Goal: Find specific page/section: Find specific page/section

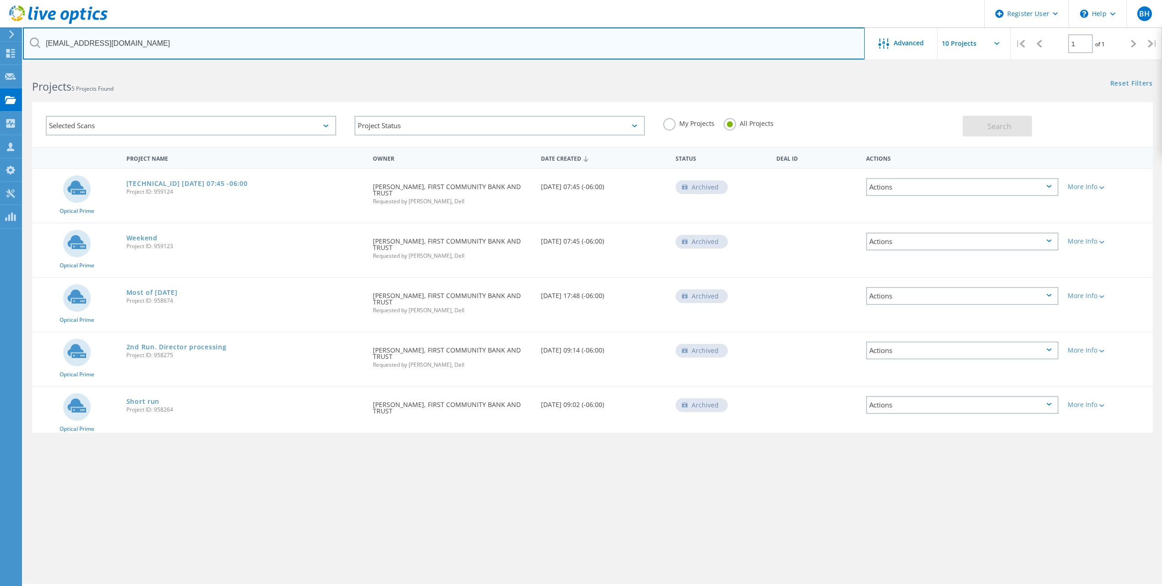
click at [141, 46] on input "[EMAIL_ADDRESS][DOMAIN_NAME]" at bounding box center [444, 43] width 842 height 32
drag, startPoint x: 136, startPoint y: 41, endPoint x: 30, endPoint y: 56, distance: 106.9
click at [33, 56] on input "[EMAIL_ADDRESS][DOMAIN_NAME]" at bounding box center [444, 43] width 842 height 32
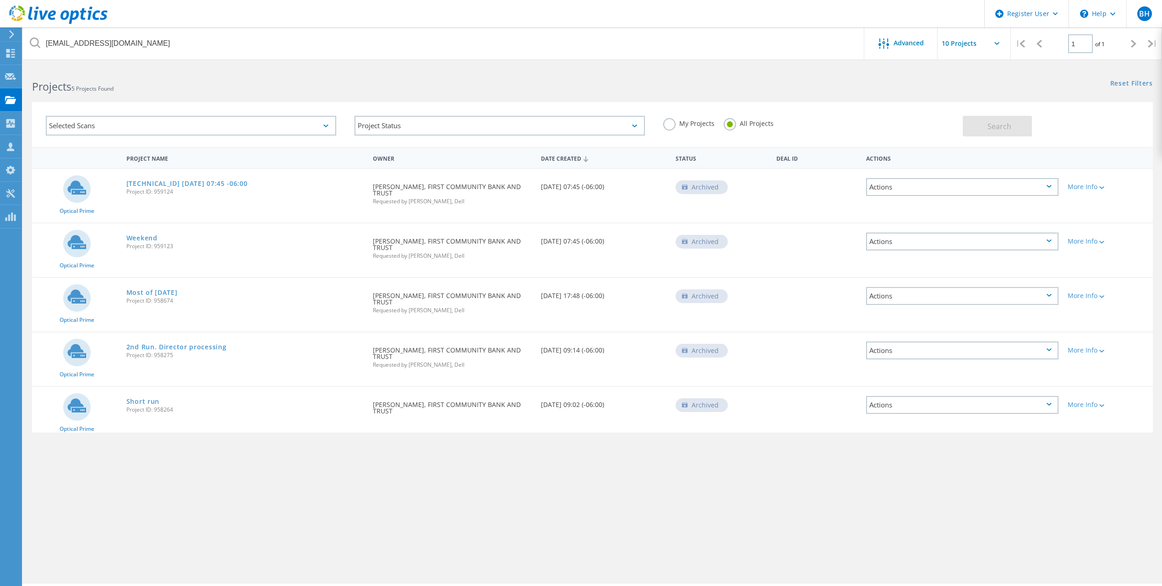
drag, startPoint x: 171, startPoint y: 75, endPoint x: 167, endPoint y: 71, distance: 5.5
click at [172, 74] on div "Projects 5 Projects Found" at bounding box center [307, 78] width 569 height 24
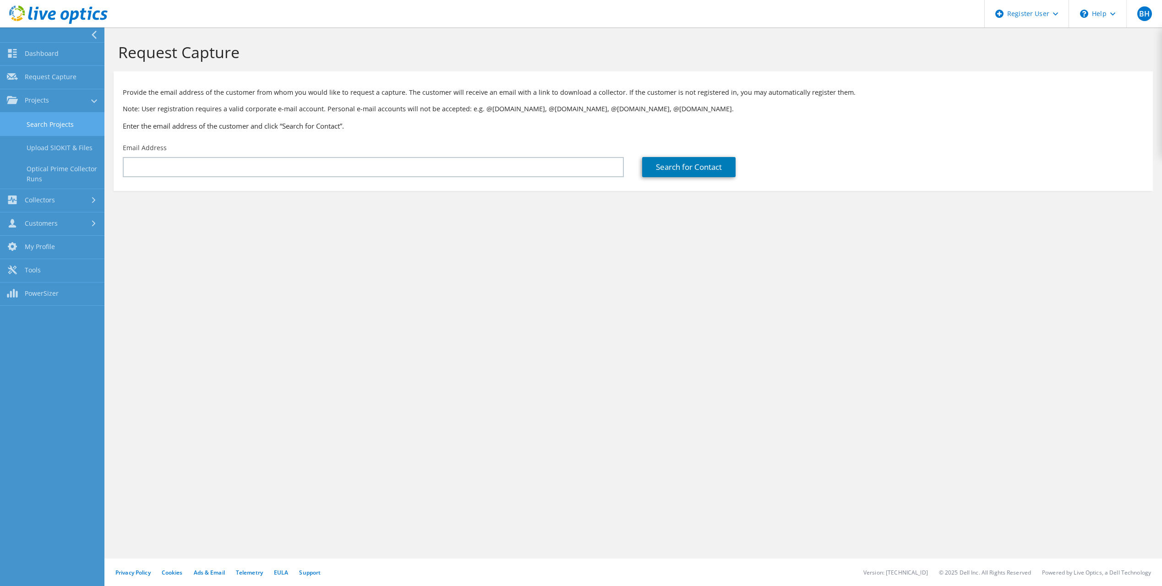
click at [49, 127] on link "Search Projects" at bounding box center [52, 124] width 104 height 23
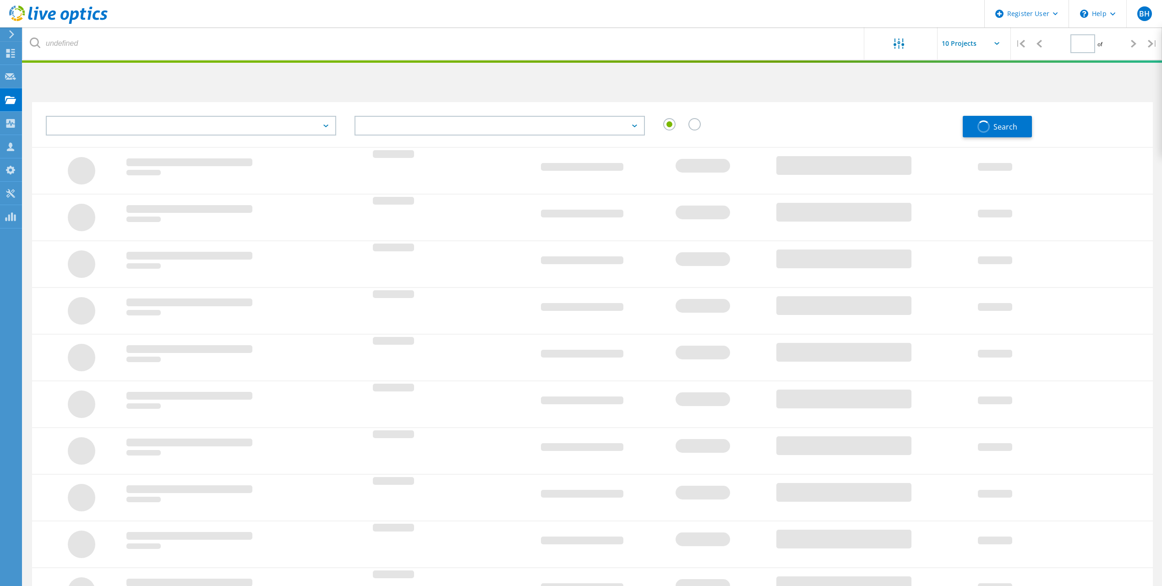
type input "1"
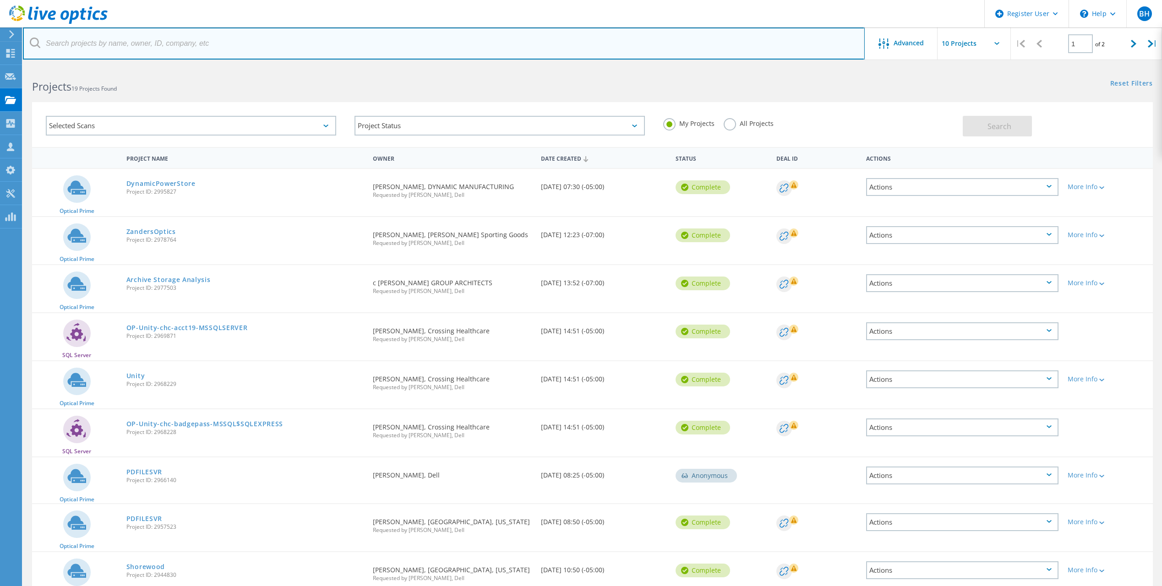
click at [110, 51] on input "text" at bounding box center [444, 43] width 842 height 32
paste input "[EMAIL_ADDRESS][DOMAIN_NAME]"
type input "[EMAIL_ADDRESS][DOMAIN_NAME]"
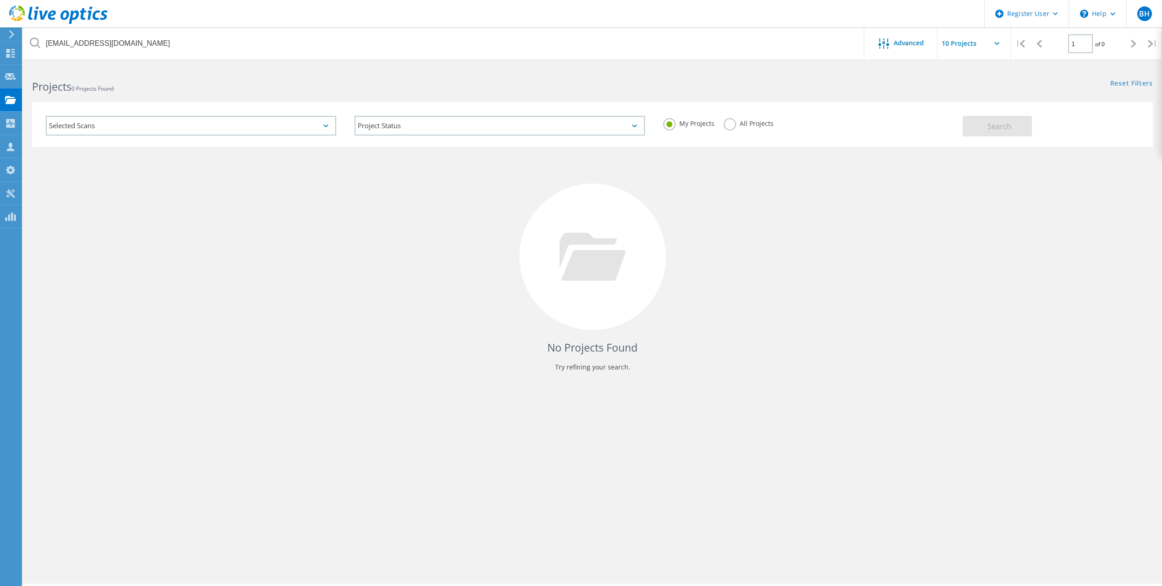
click at [733, 121] on label "All Projects" at bounding box center [749, 122] width 50 height 9
click at [0, 0] on input "All Projects" at bounding box center [0, 0] width 0 height 0
click at [976, 118] on button "Search" at bounding box center [997, 126] width 69 height 21
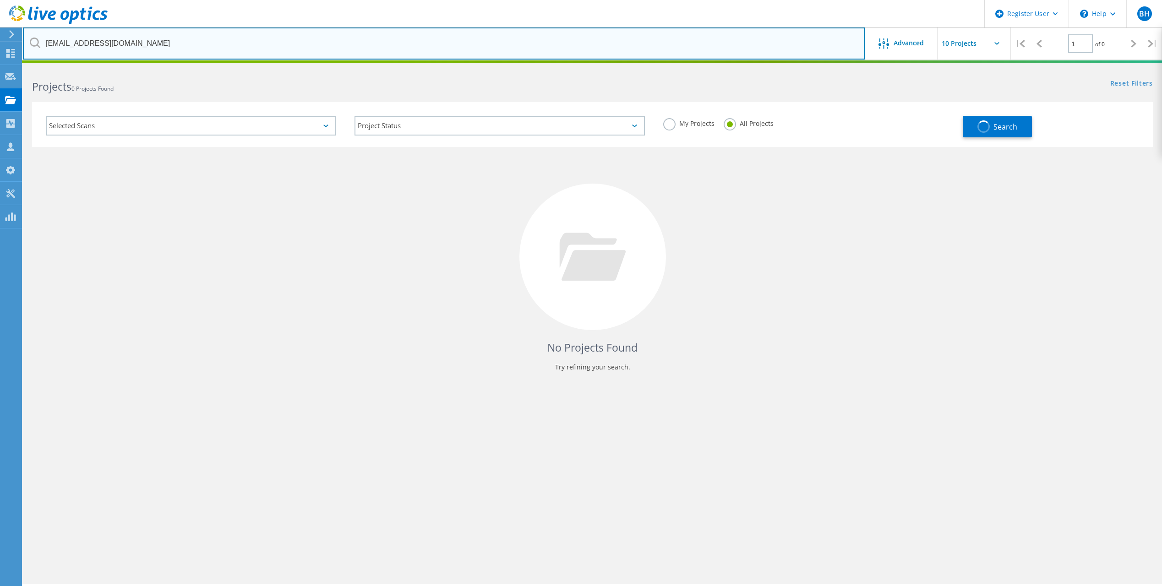
click at [130, 40] on input "[EMAIL_ADDRESS][DOMAIN_NAME]" at bounding box center [444, 43] width 842 height 32
